Goal: Find contact information: Find contact information

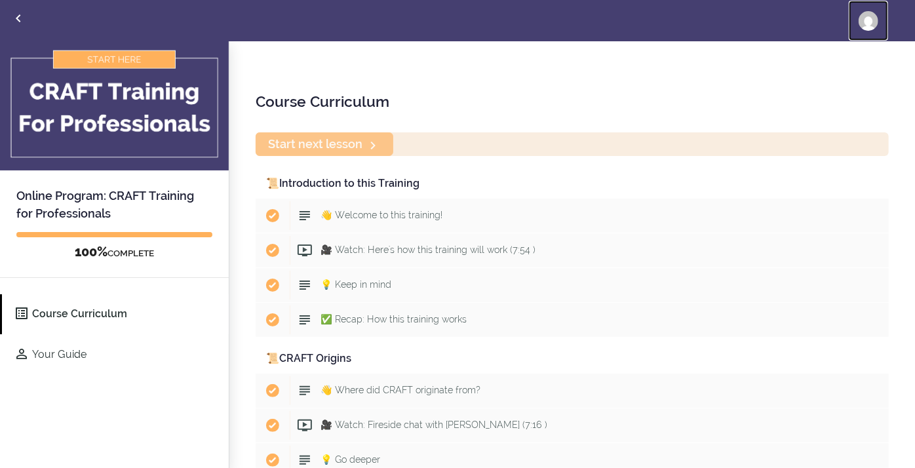
click at [871, 29] on img at bounding box center [868, 21] width 20 height 20
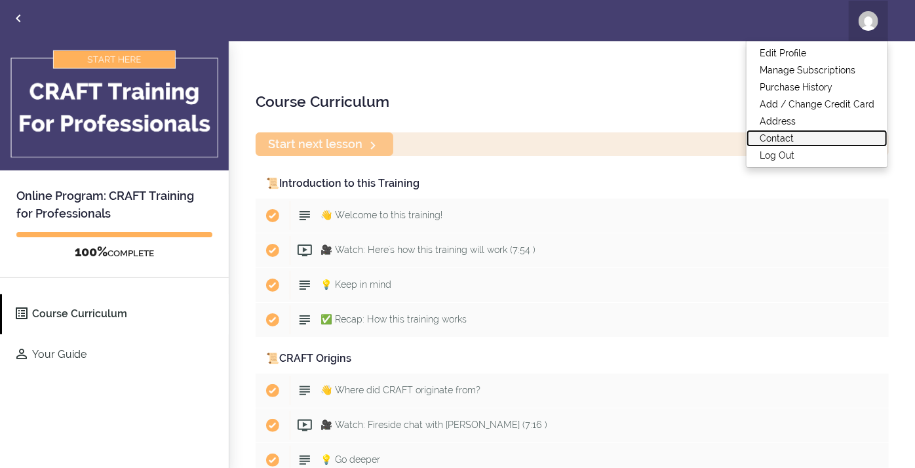
click at [839, 130] on link "Contact" at bounding box center [816, 138] width 141 height 17
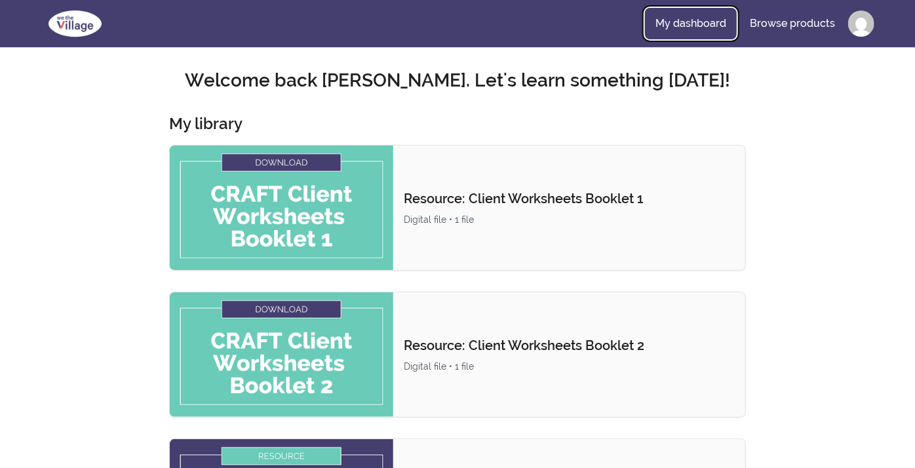
click at [693, 32] on link "My dashboard" at bounding box center [691, 23] width 92 height 31
click at [77, 28] on img at bounding box center [75, 23] width 69 height 31
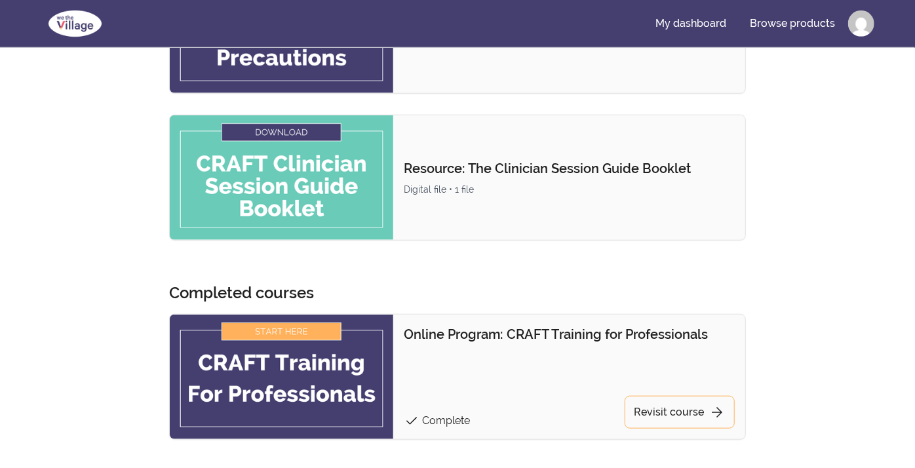
scroll to position [274, 0]
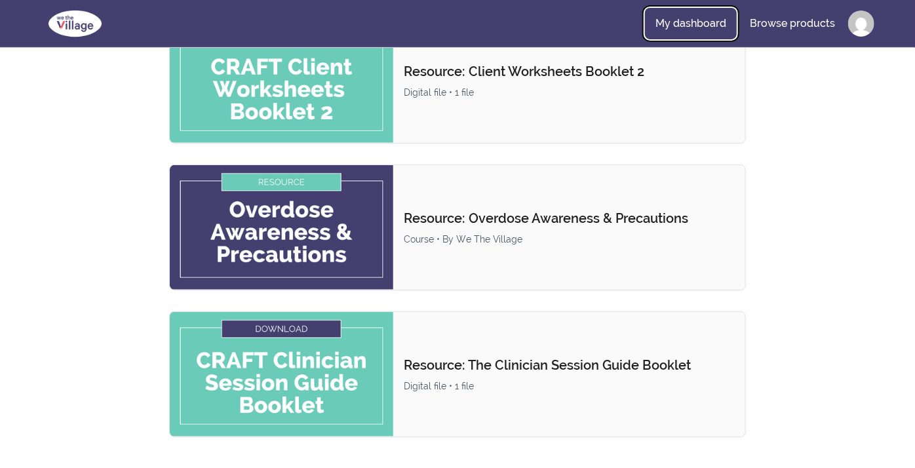
click at [685, 36] on link "My dashboard" at bounding box center [691, 23] width 92 height 31
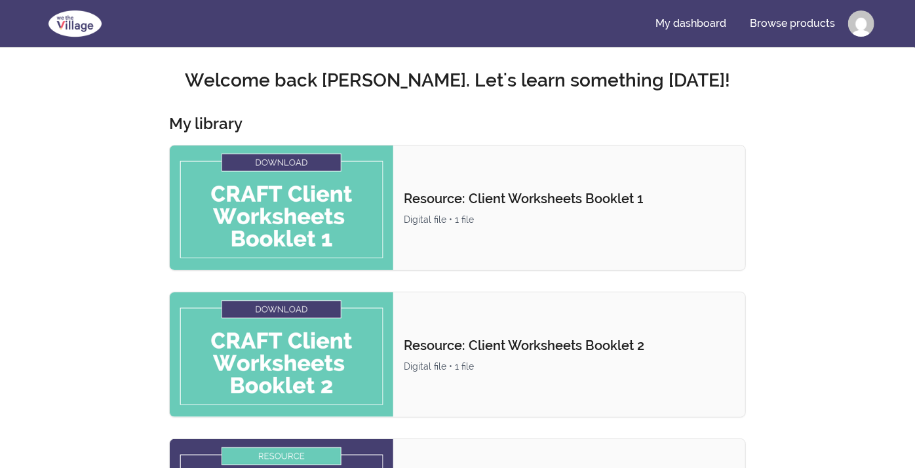
click at [81, 29] on img at bounding box center [75, 23] width 69 height 31
click at [75, 28] on img at bounding box center [75, 23] width 69 height 31
click at [795, 29] on link "Browse products" at bounding box center [792, 23] width 106 height 31
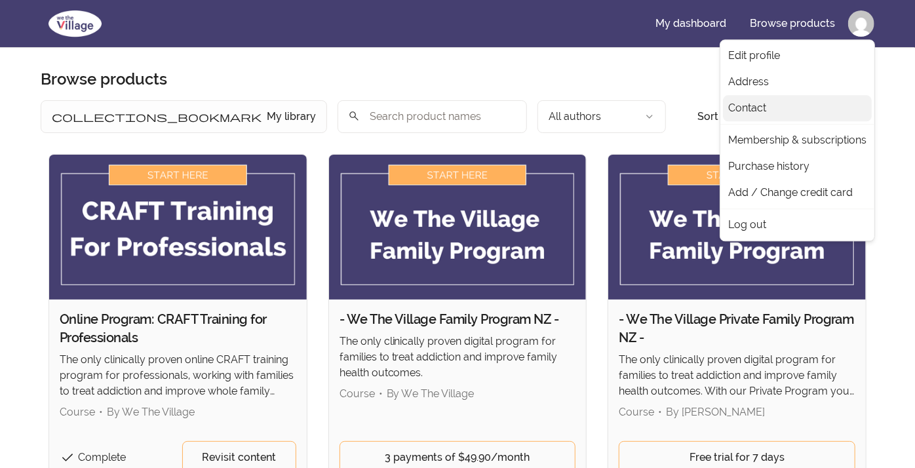
click at [752, 121] on link "Contact" at bounding box center [797, 108] width 149 height 26
